Goal: Task Accomplishment & Management: Manage account settings

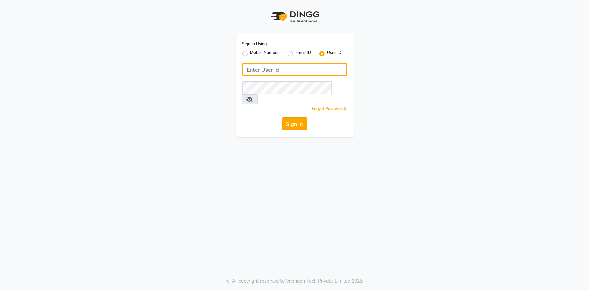
type input "e3347-01"
click at [294, 119] on button "Sign In" at bounding box center [295, 124] width 26 height 13
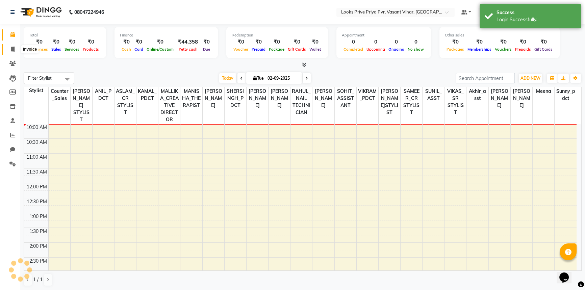
click at [14, 48] on icon at bounding box center [13, 49] width 4 height 5
select select "service"
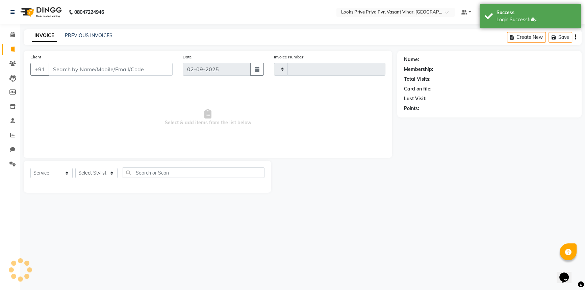
type input "4729"
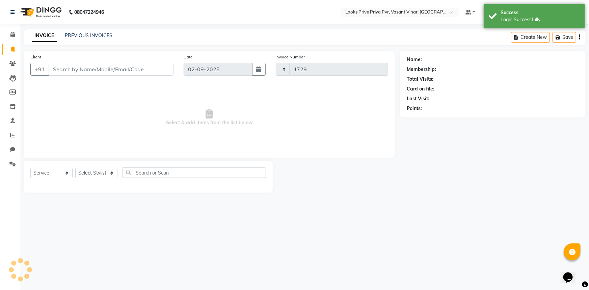
select select "7646"
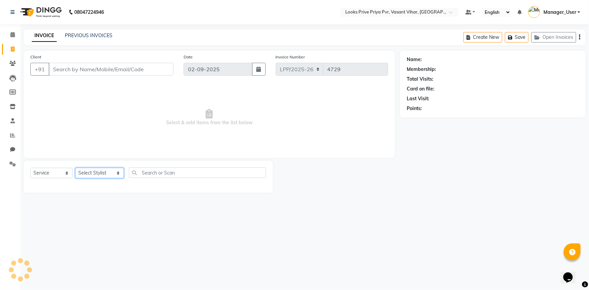
click at [109, 175] on select "Select Stylist Akhir_asst ANIL_PDCT ASLAM_CR STYLIST Counter_Sales KAMAL_PDCT […" at bounding box center [99, 173] width 49 height 10
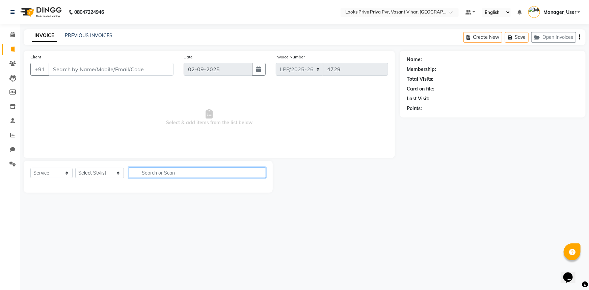
click at [205, 175] on input "text" at bounding box center [197, 172] width 137 height 10
click at [160, 173] on input "text" at bounding box center [197, 172] width 137 height 10
type input "BLOWDRY"
drag, startPoint x: 176, startPoint y: 176, endPoint x: 127, endPoint y: 180, distance: 48.4
click at [127, 180] on div "Select Service Product Membership Package Voucher Prepaid Gift Card Select Styl…" at bounding box center [148, 175] width 236 height 16
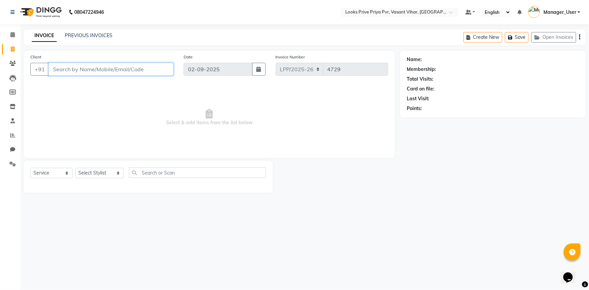
click at [74, 65] on input "Client" at bounding box center [111, 69] width 125 height 13
type input "6"
click at [7, 108] on span at bounding box center [13, 107] width 12 height 8
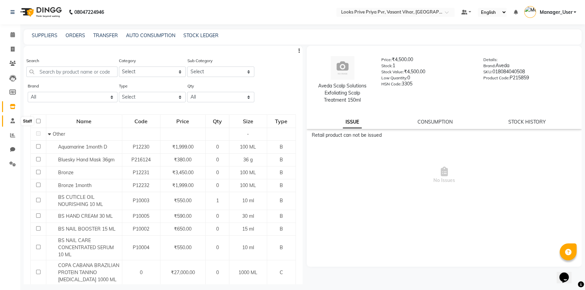
click at [11, 121] on icon at bounding box center [12, 120] width 4 height 5
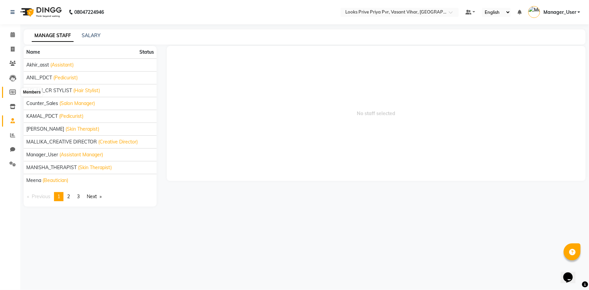
click at [14, 93] on icon at bounding box center [12, 91] width 6 height 5
select select
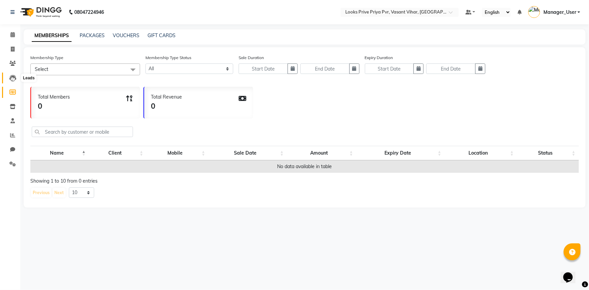
click at [13, 74] on span at bounding box center [13, 78] width 12 height 8
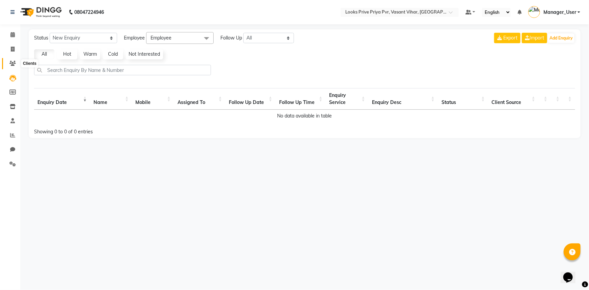
click at [13, 61] on icon at bounding box center [12, 63] width 6 height 5
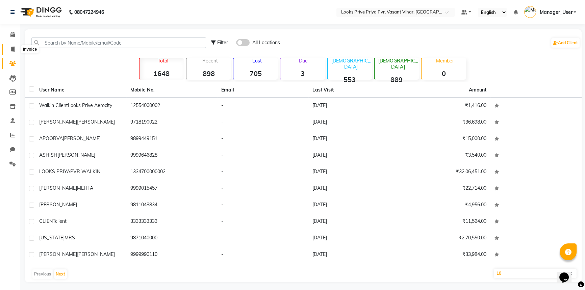
click at [17, 51] on span at bounding box center [13, 50] width 12 height 8
select select "service"
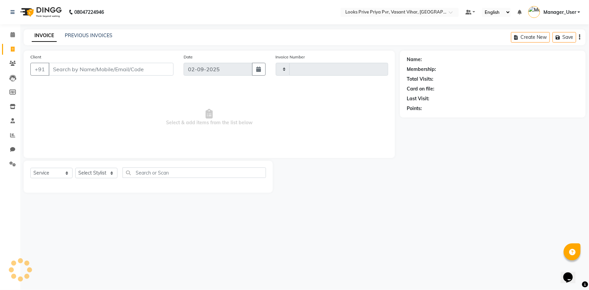
type input "4729"
select select "7646"
click at [7, 148] on span at bounding box center [13, 150] width 12 height 8
select select "100"
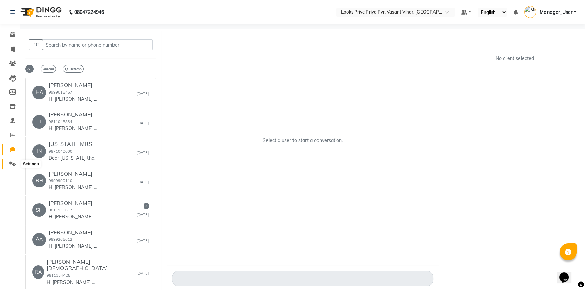
click at [9, 161] on span at bounding box center [13, 164] width 12 height 8
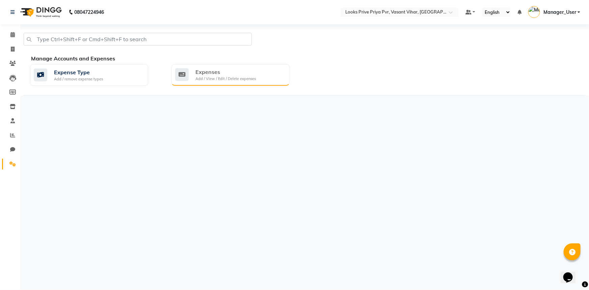
click at [275, 77] on div "Expenses Add / View / Edit / Delete expenses" at bounding box center [229, 75] width 109 height 14
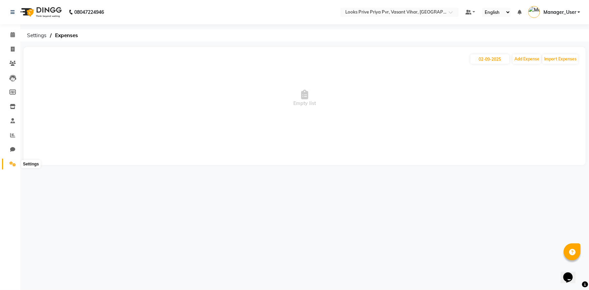
click at [16, 161] on span at bounding box center [13, 164] width 12 height 8
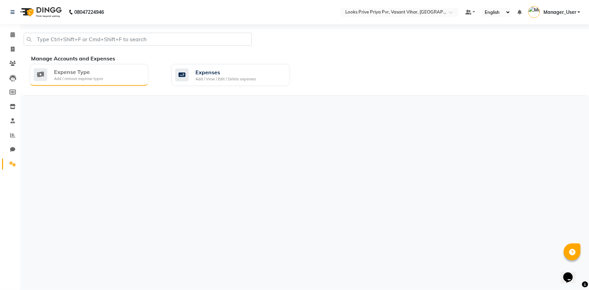
click at [59, 79] on div "Add / remove expense types" at bounding box center [78, 79] width 49 height 6
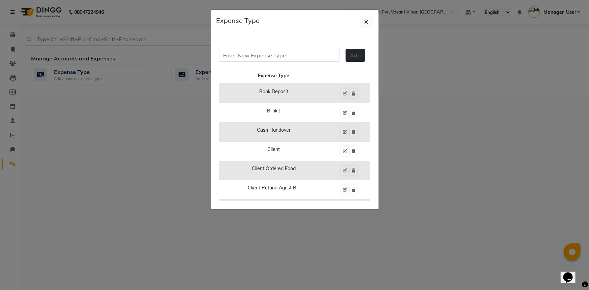
click at [350, 56] on span "Add" at bounding box center [355, 55] width 11 height 7
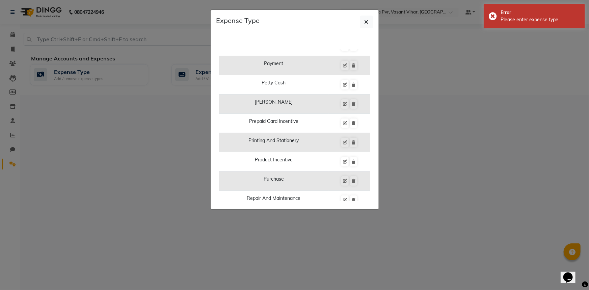
scroll to position [460, 0]
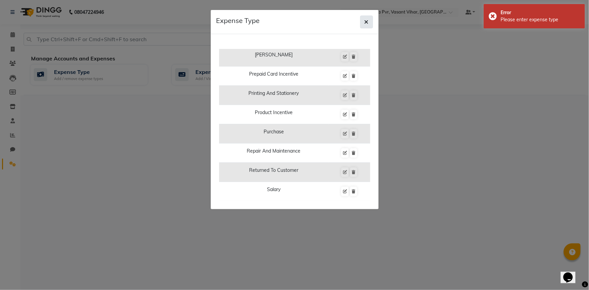
click at [371, 22] on button "button" at bounding box center [366, 22] width 13 height 13
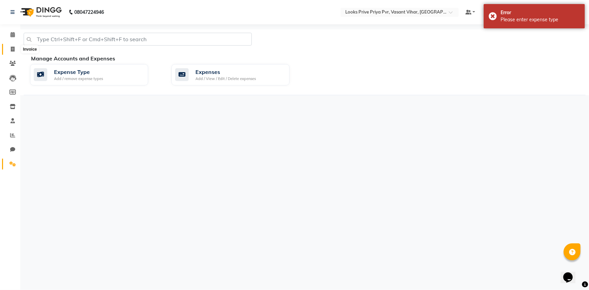
click at [10, 52] on span at bounding box center [13, 50] width 12 height 8
select select "service"
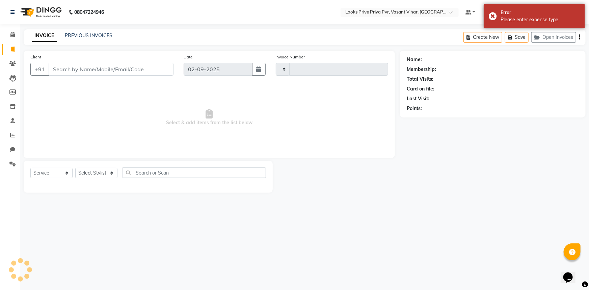
type input "4729"
select select "7646"
